Goal: Find specific page/section

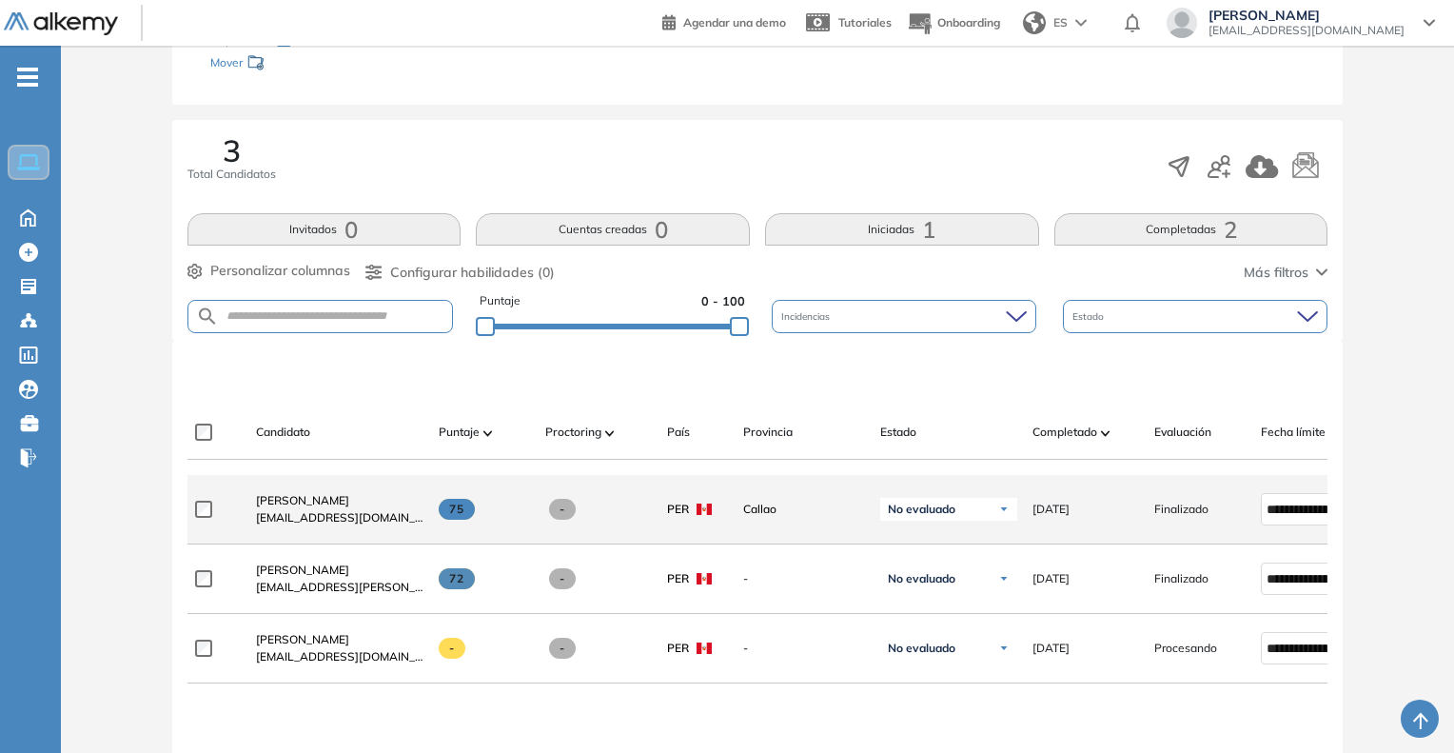
scroll to position [286, 0]
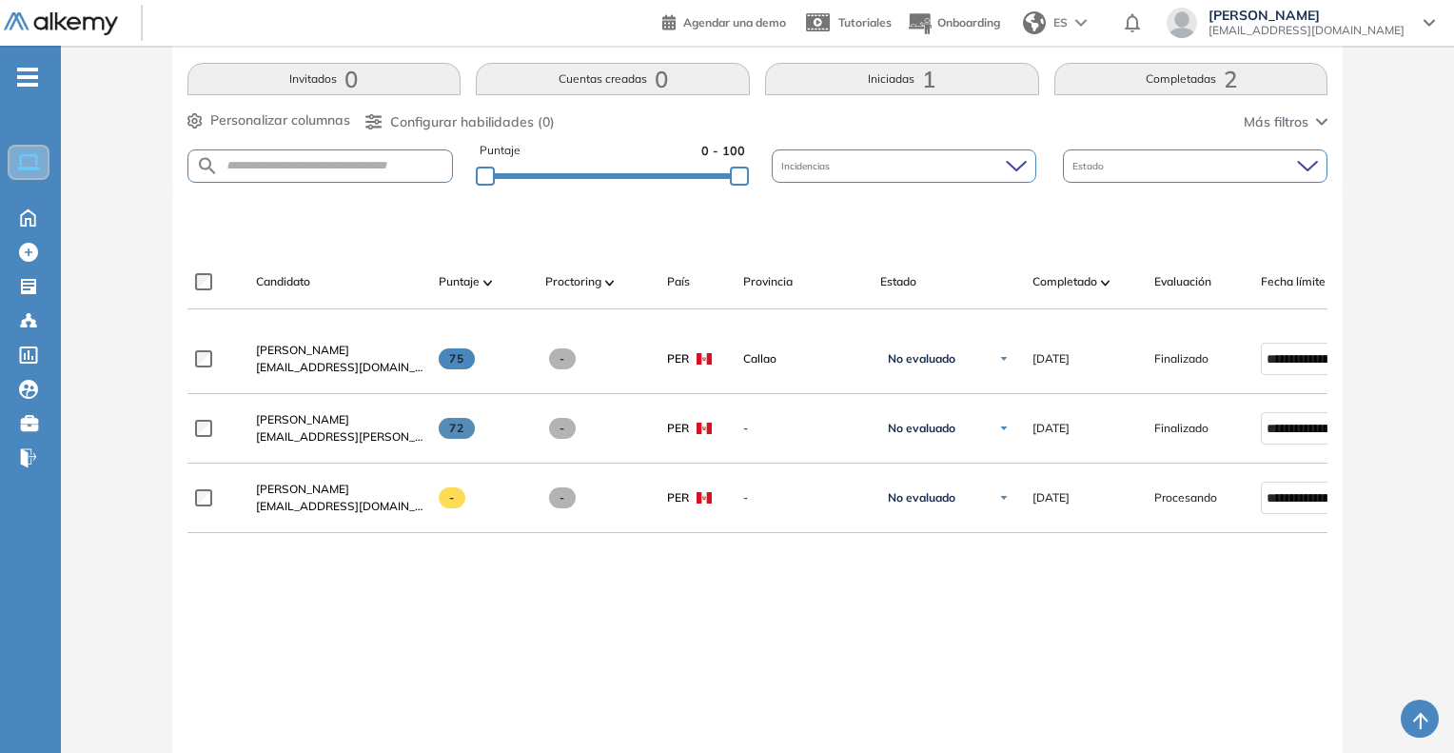
scroll to position [476, 0]
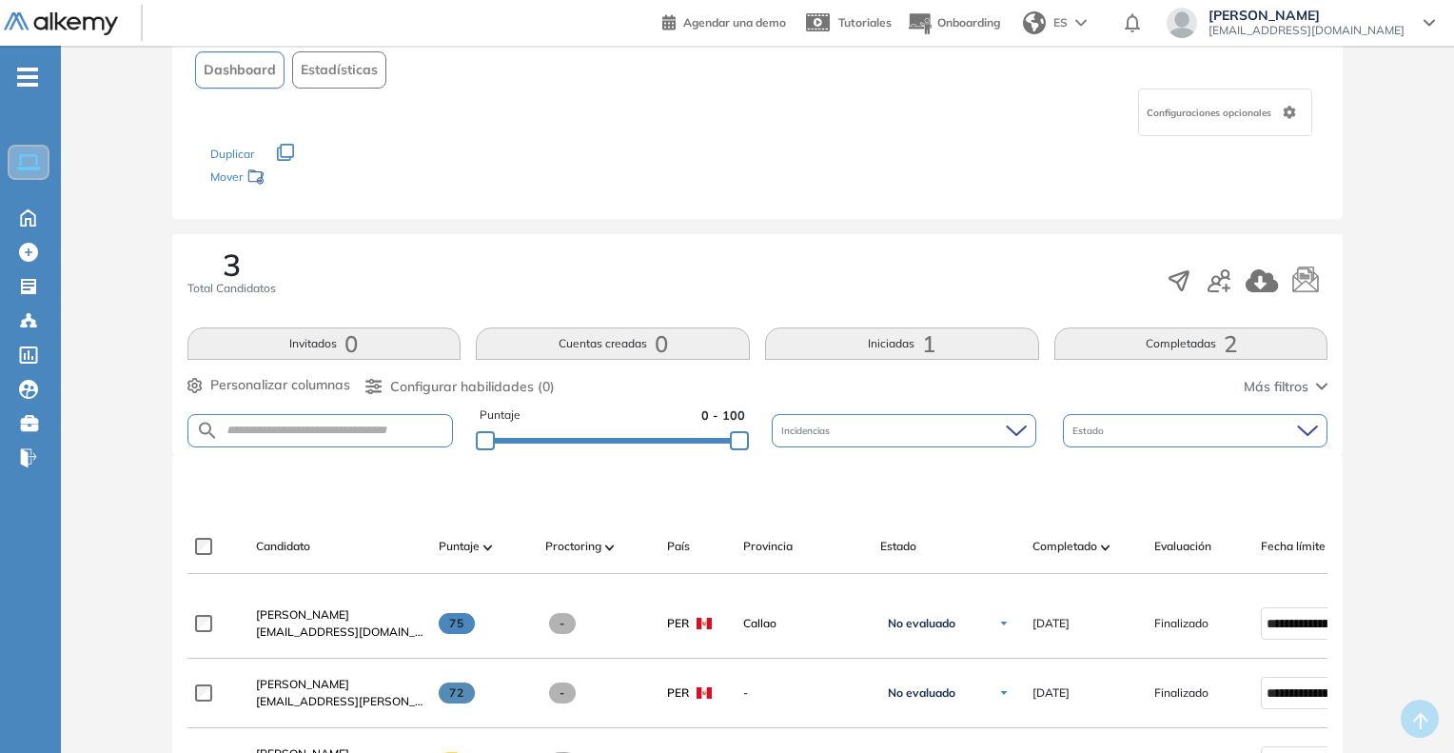
scroll to position [381, 0]
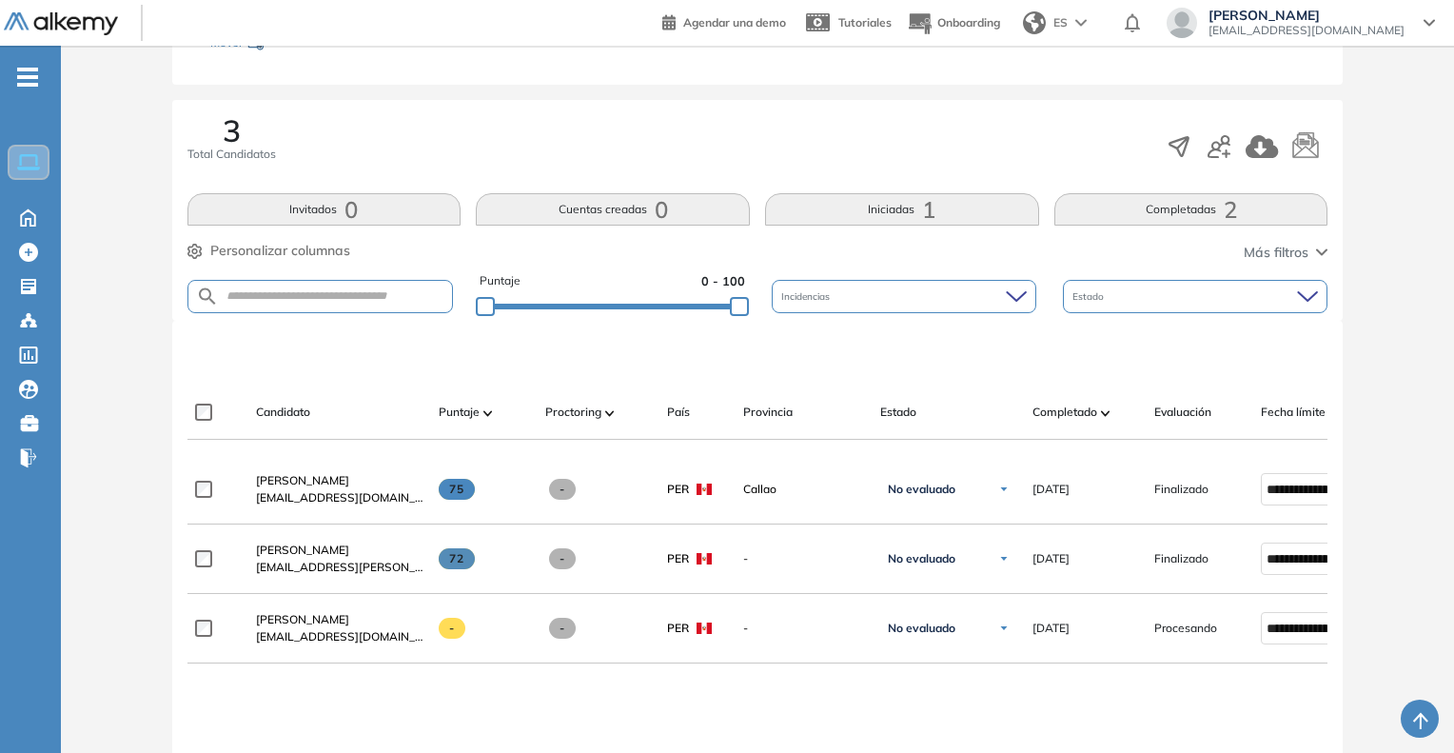
scroll to position [381, 0]
